Goal: Information Seeking & Learning: Learn about a topic

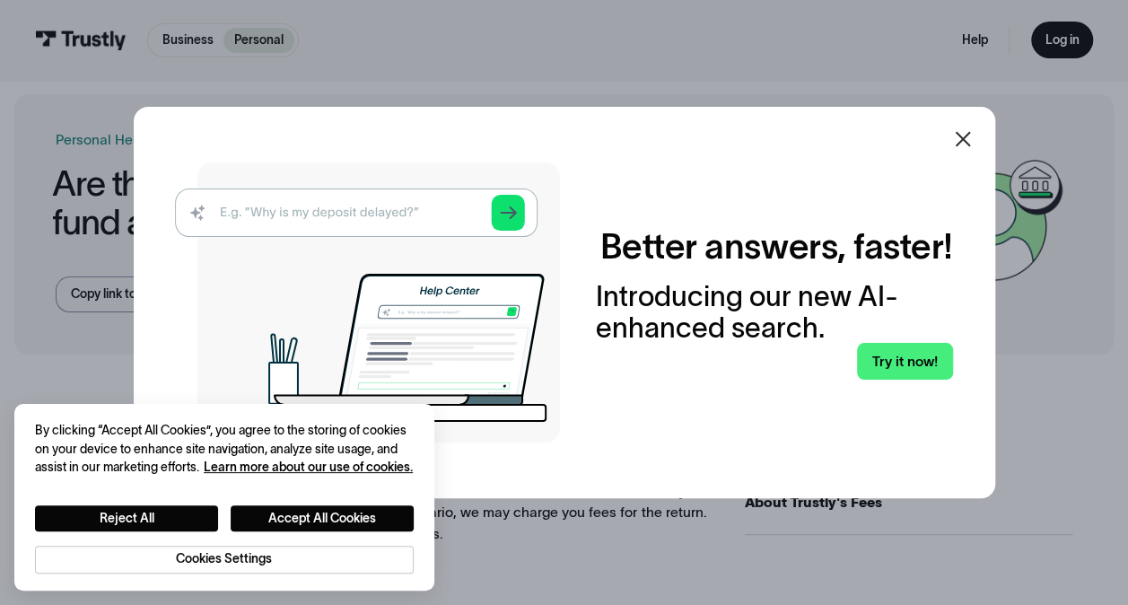
click at [963, 136] on icon at bounding box center [963, 139] width 22 height 22
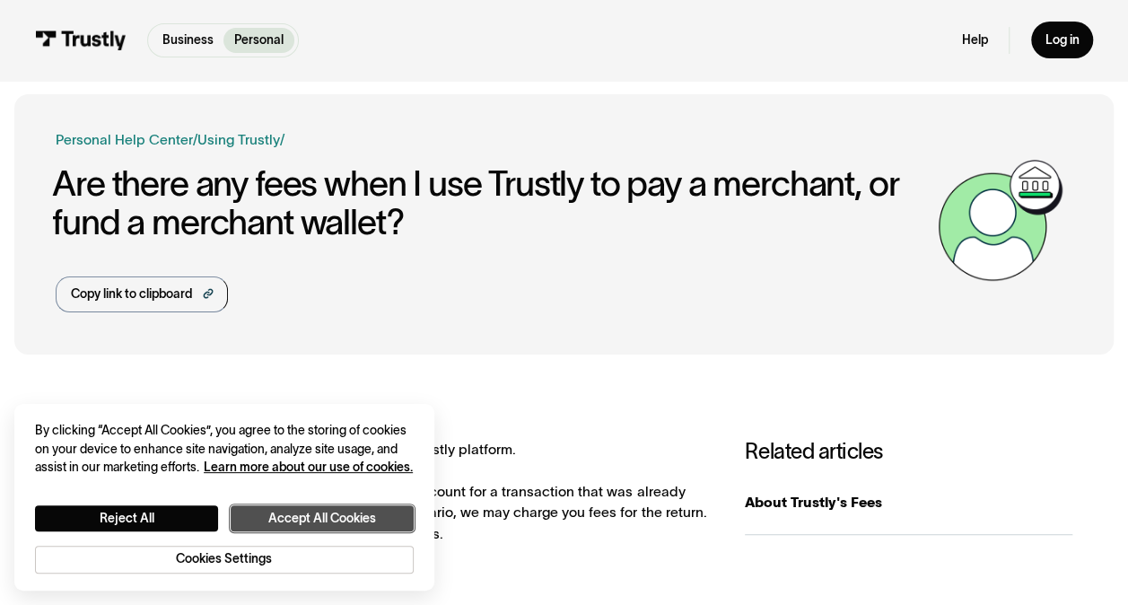
click at [281, 519] on button "Accept All Cookies" at bounding box center [322, 518] width 183 height 26
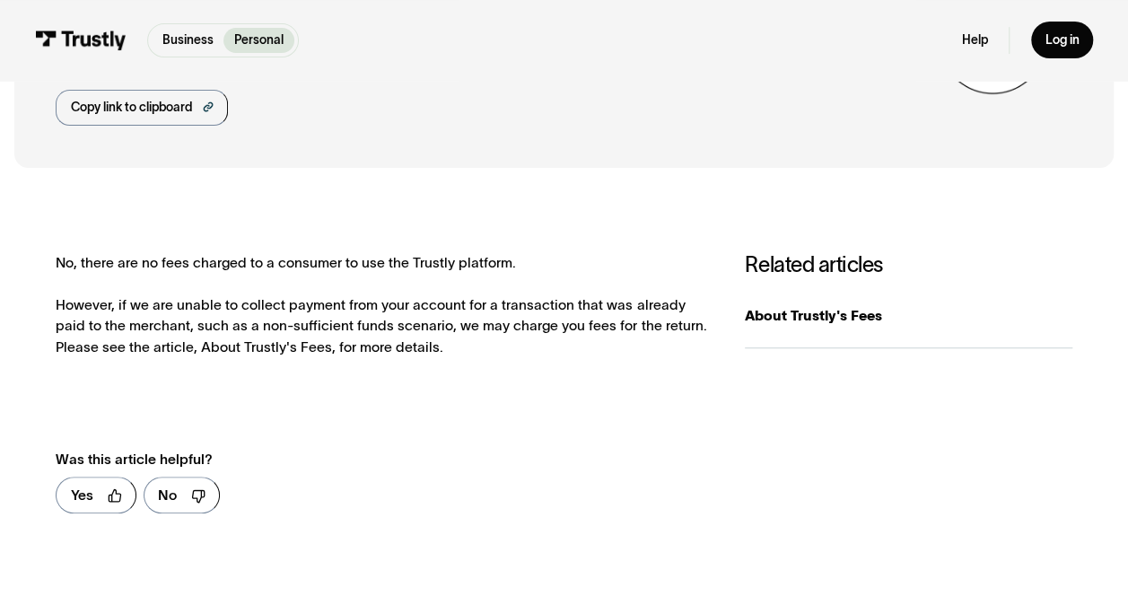
scroll to position [187, 0]
click at [823, 312] on div "About Trustly's Fees" at bounding box center [908, 314] width 327 height 21
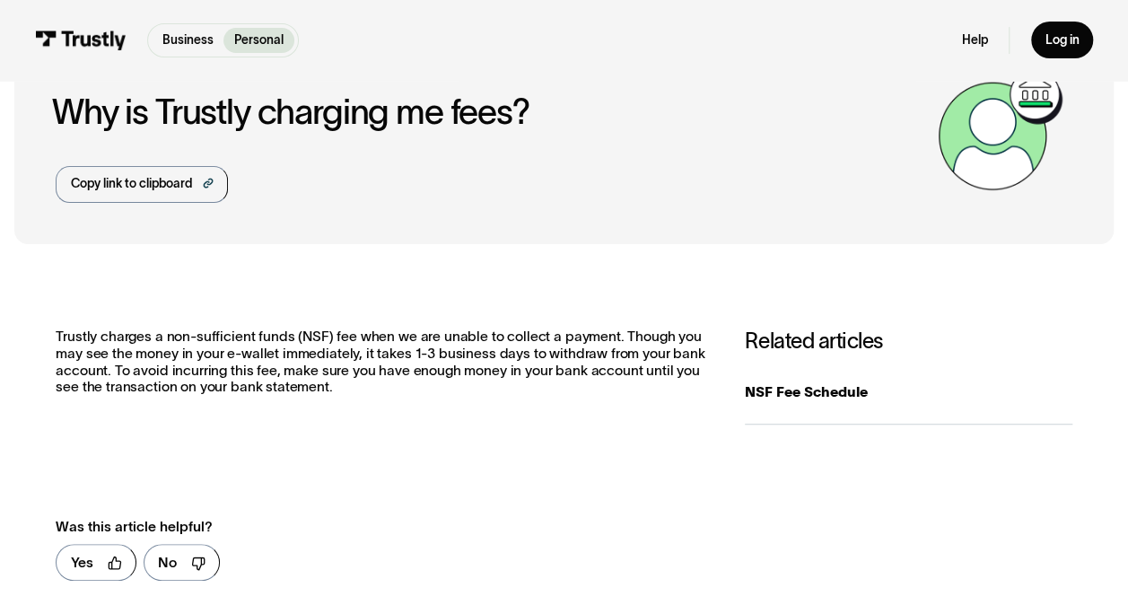
scroll to position [66, 0]
